Goal: Find specific page/section

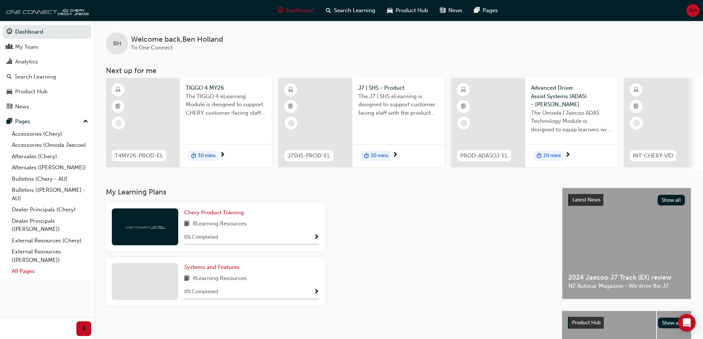
click at [24, 269] on link "All Pages" at bounding box center [50, 271] width 82 height 11
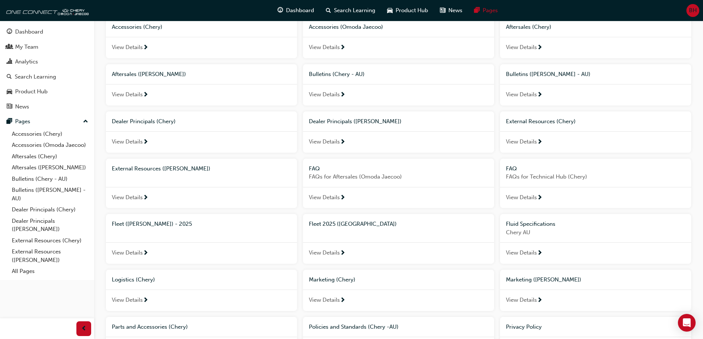
scroll to position [74, 0]
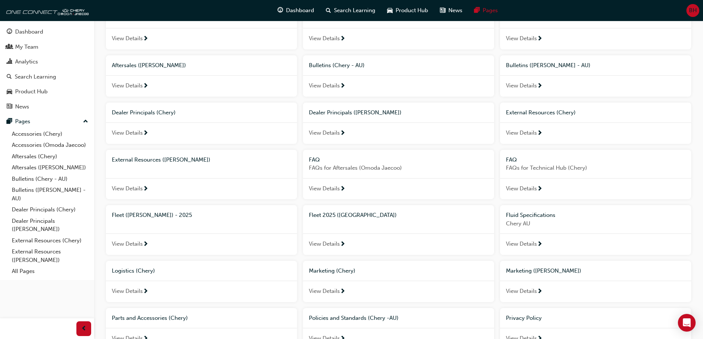
click at [177, 223] on div "Fleet ([PERSON_NAME]) - 2025" at bounding box center [201, 215] width 191 height 20
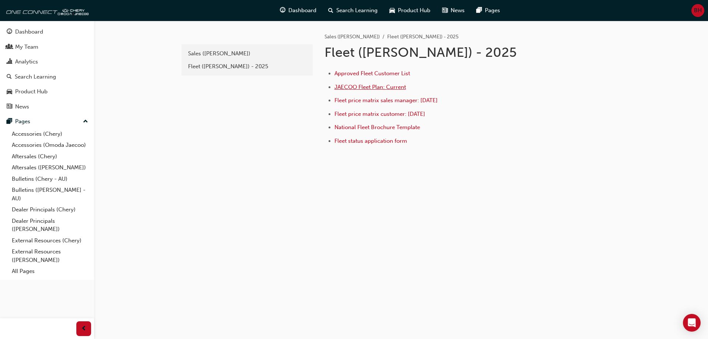
click at [376, 86] on span "JAECOO Fleet Plan: Current" at bounding box center [371, 87] width 72 height 7
